Goal: Find specific page/section: Find specific page/section

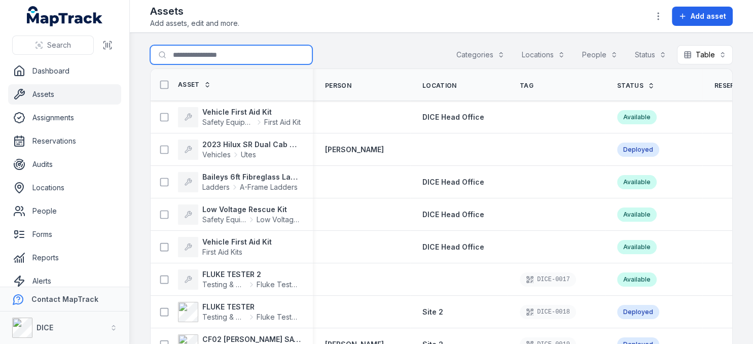
click at [206, 54] on input "Search for assets" at bounding box center [231, 54] width 162 height 19
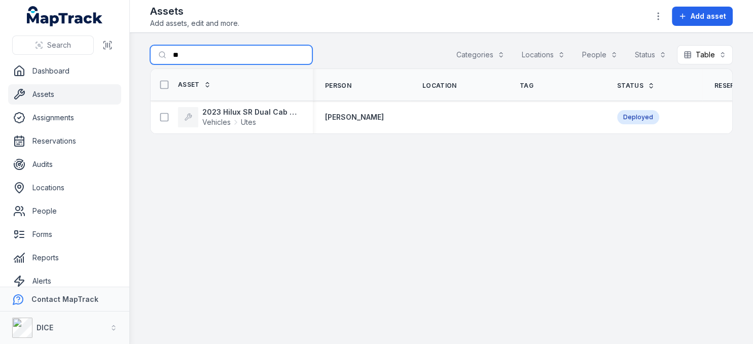
type input "*"
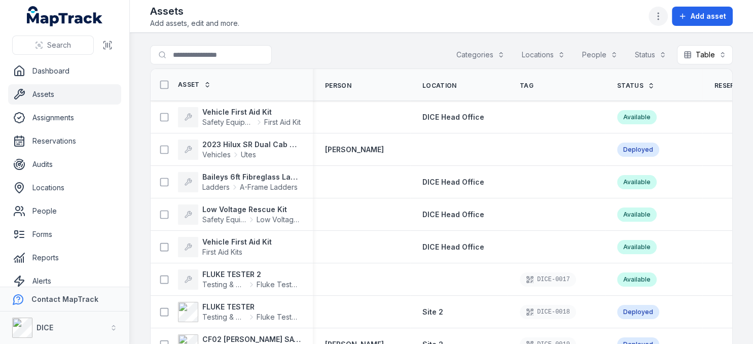
click at [659, 17] on icon "button" at bounding box center [658, 16] width 10 height 10
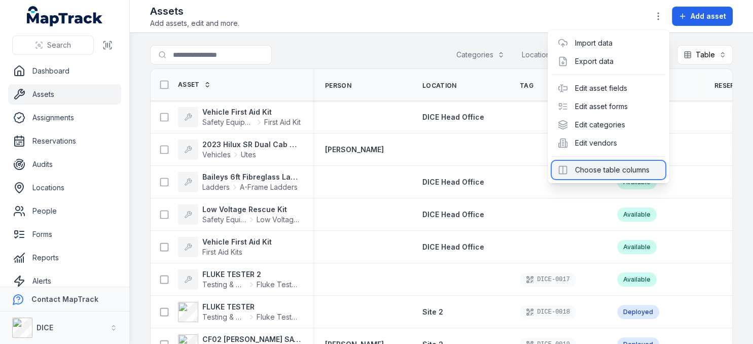
click at [626, 169] on div "Choose table columns" at bounding box center [609, 170] width 114 height 18
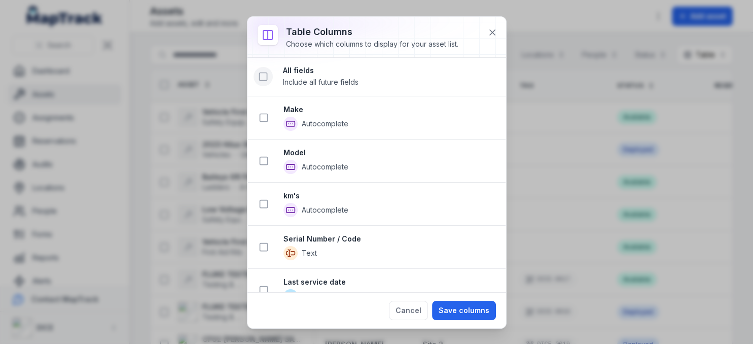
click at [261, 77] on icon at bounding box center [263, 76] width 10 height 10
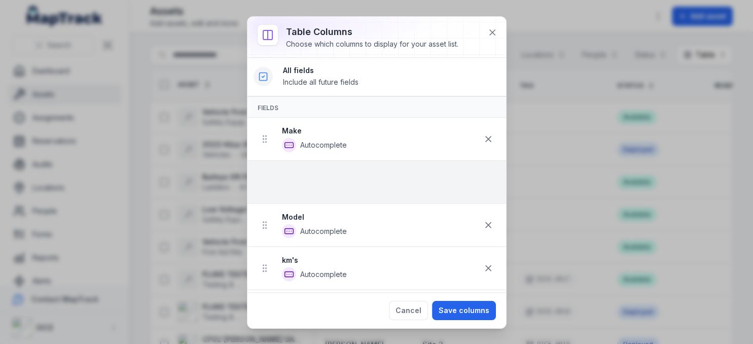
drag, startPoint x: 265, startPoint y: 120, endPoint x: 275, endPoint y: 183, distance: 63.8
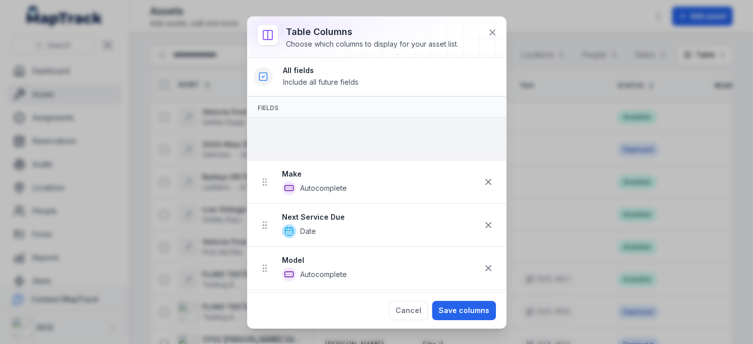
drag, startPoint x: 265, startPoint y: 236, endPoint x: 271, endPoint y: 145, distance: 91.5
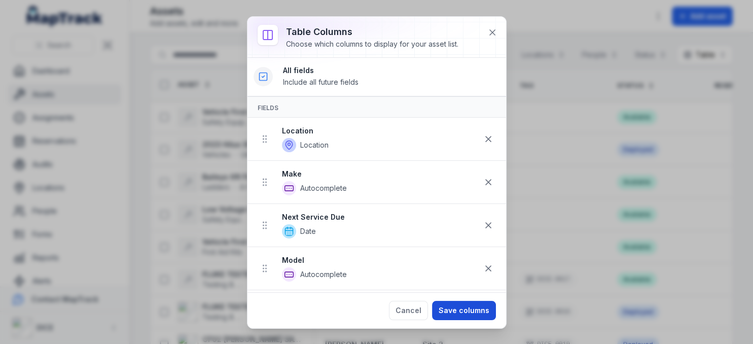
click at [469, 311] on button "Save columns" at bounding box center [464, 310] width 64 height 19
